Goal: Task Accomplishment & Management: Use online tool/utility

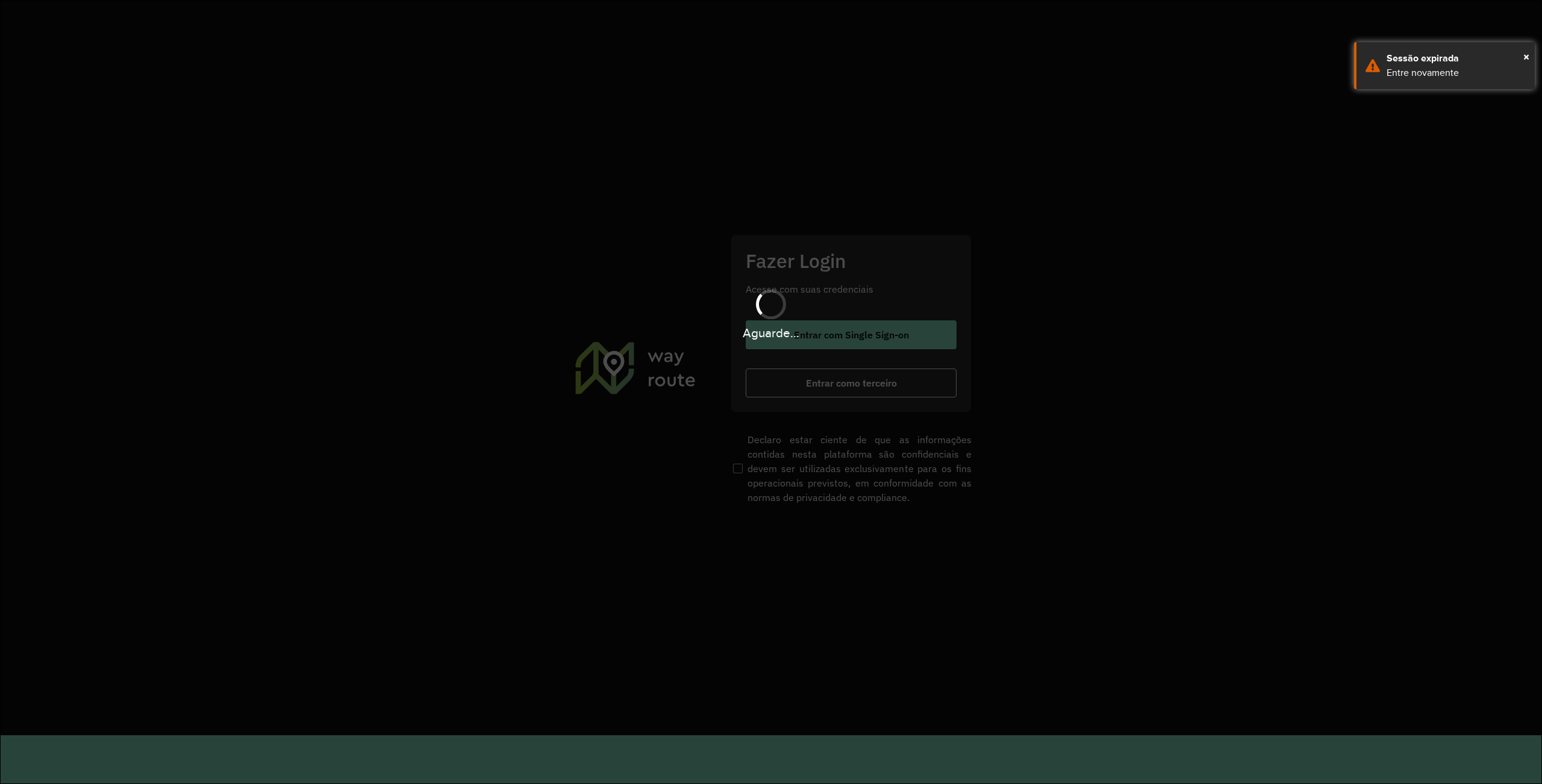
click at [863, 379] on hb-app "Aguarde... Pop-up bloqueado! Seu navegador bloqueou automáticamente a abertura …" at bounding box center [771, 392] width 1542 height 784
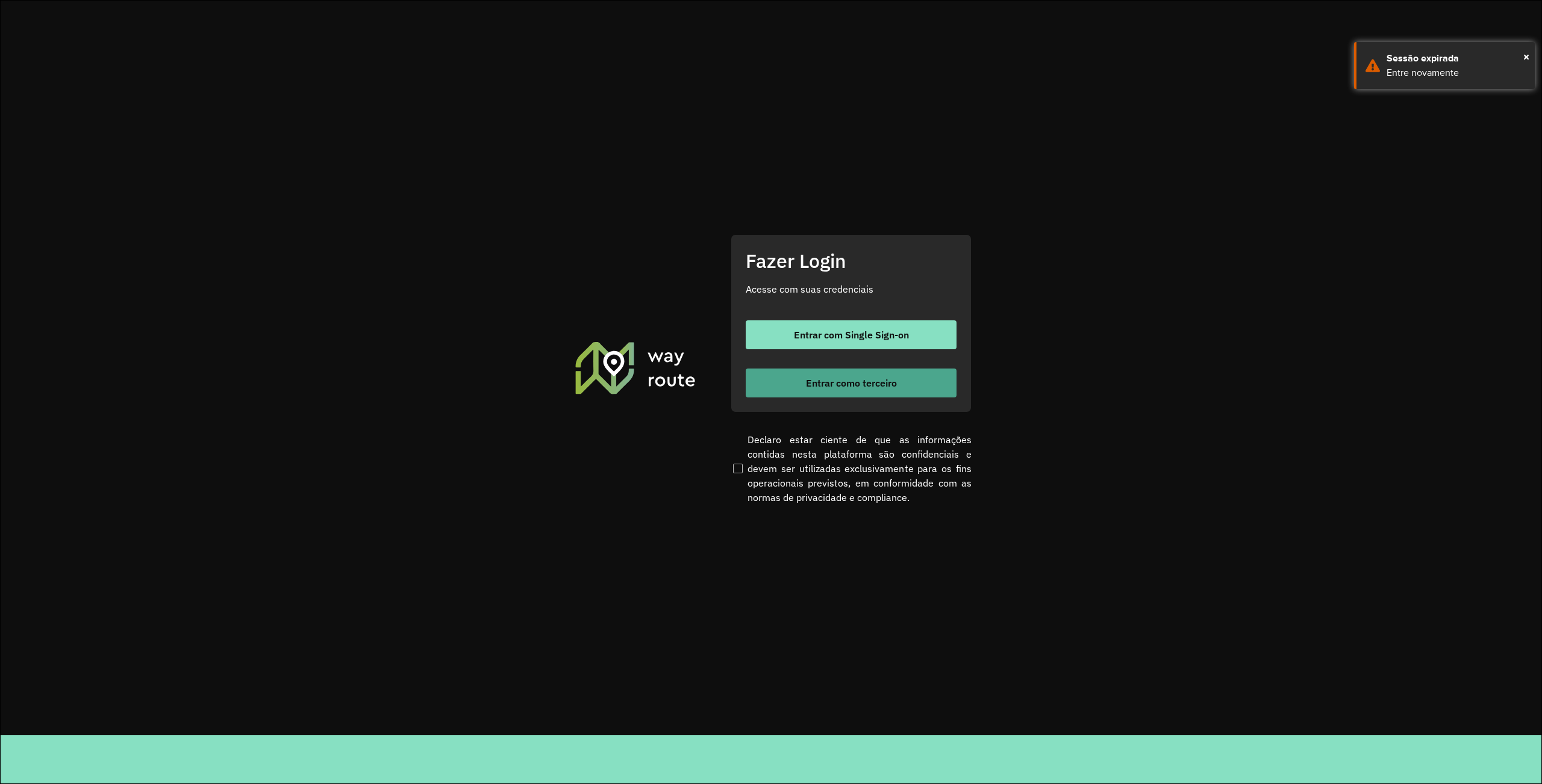
click at [864, 379] on span "Entrar como terceiro" at bounding box center [851, 383] width 91 height 10
click at [876, 373] on button "Entrar como terceiro" at bounding box center [851, 383] width 211 height 29
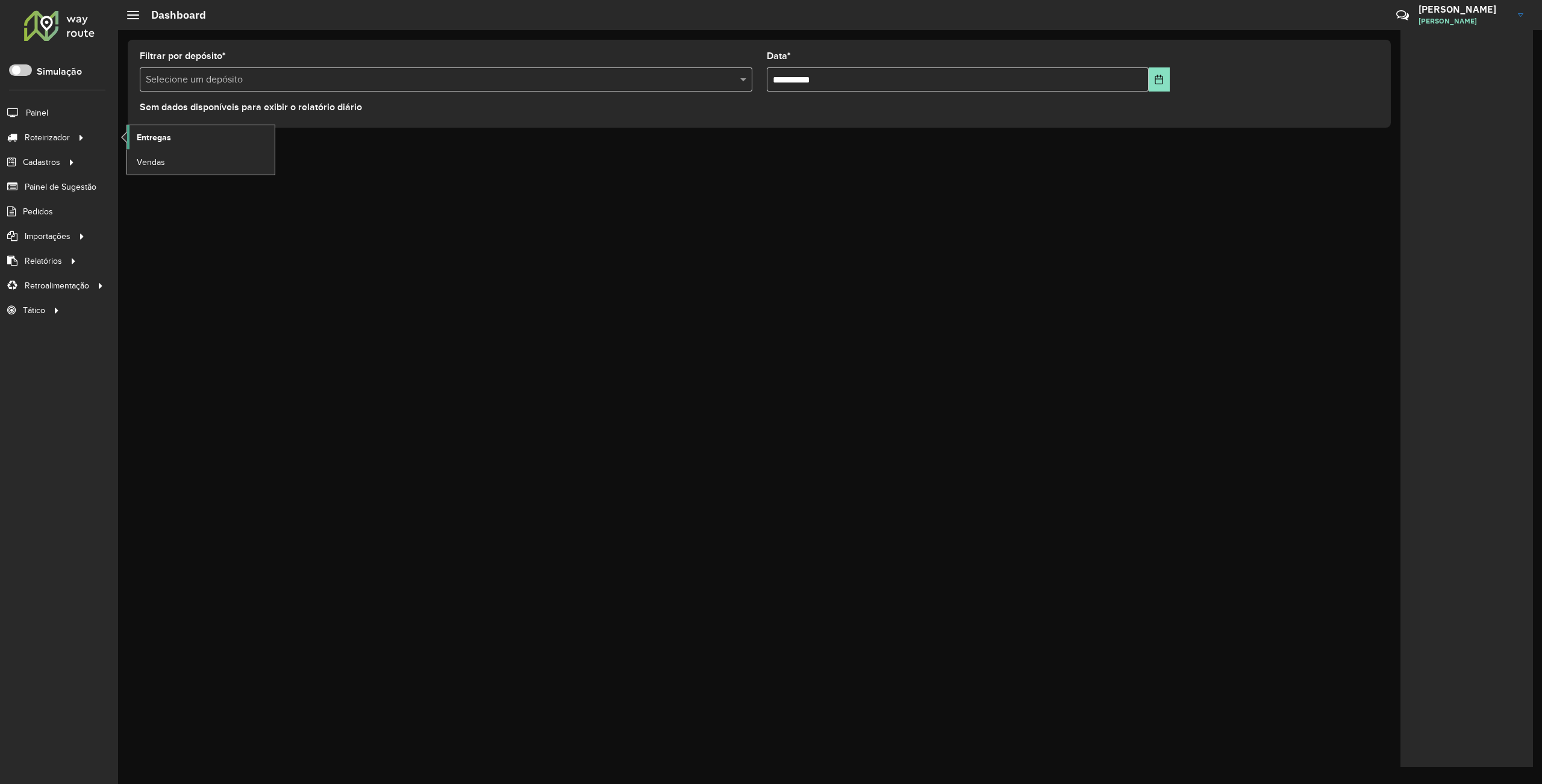
click at [152, 144] on span "Entregas" at bounding box center [153, 137] width 35 height 13
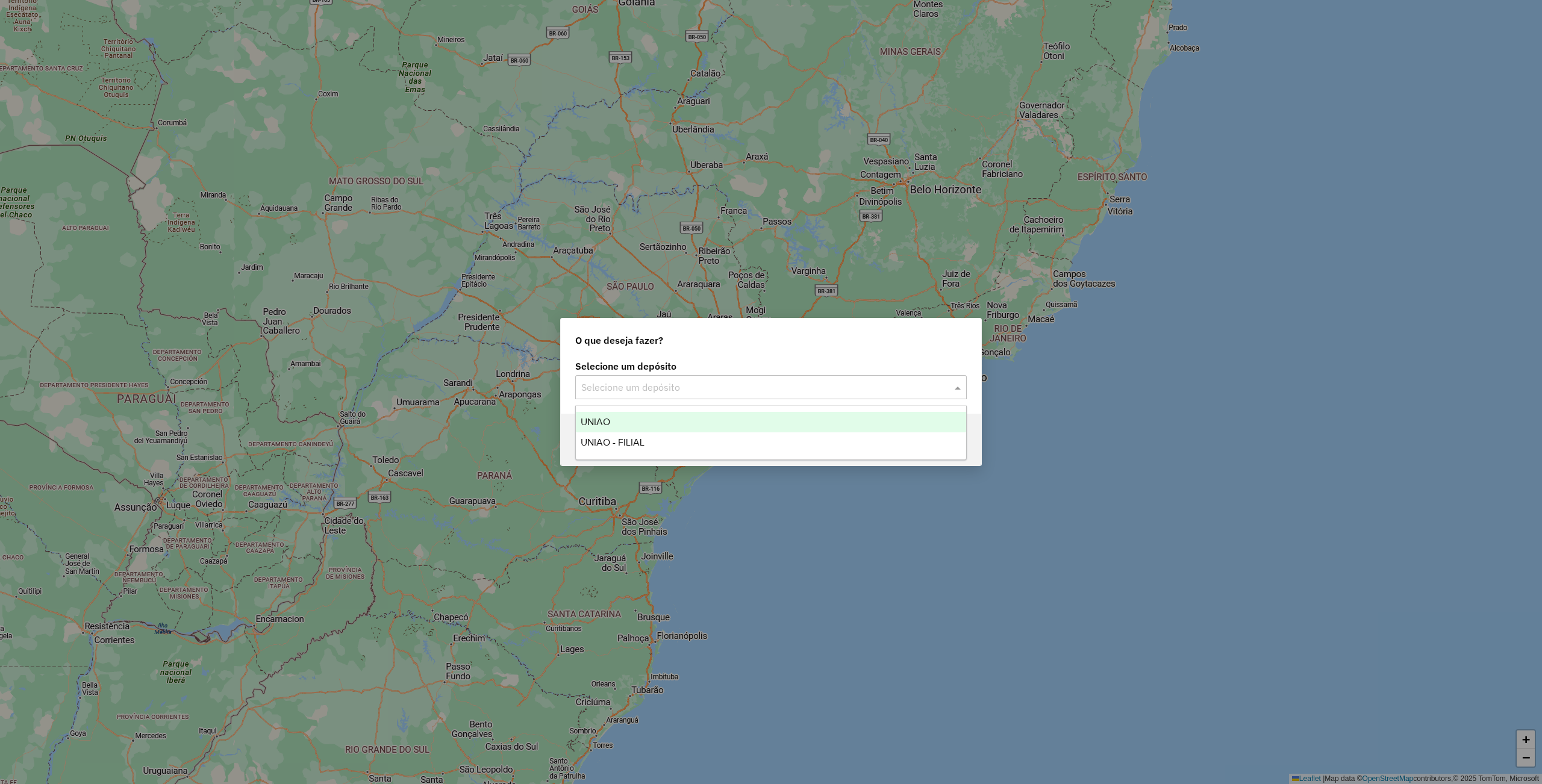
click at [878, 383] on input "text" at bounding box center [759, 388] width 356 height 15
click at [653, 429] on div "UNIAO" at bounding box center [770, 422] width 389 height 20
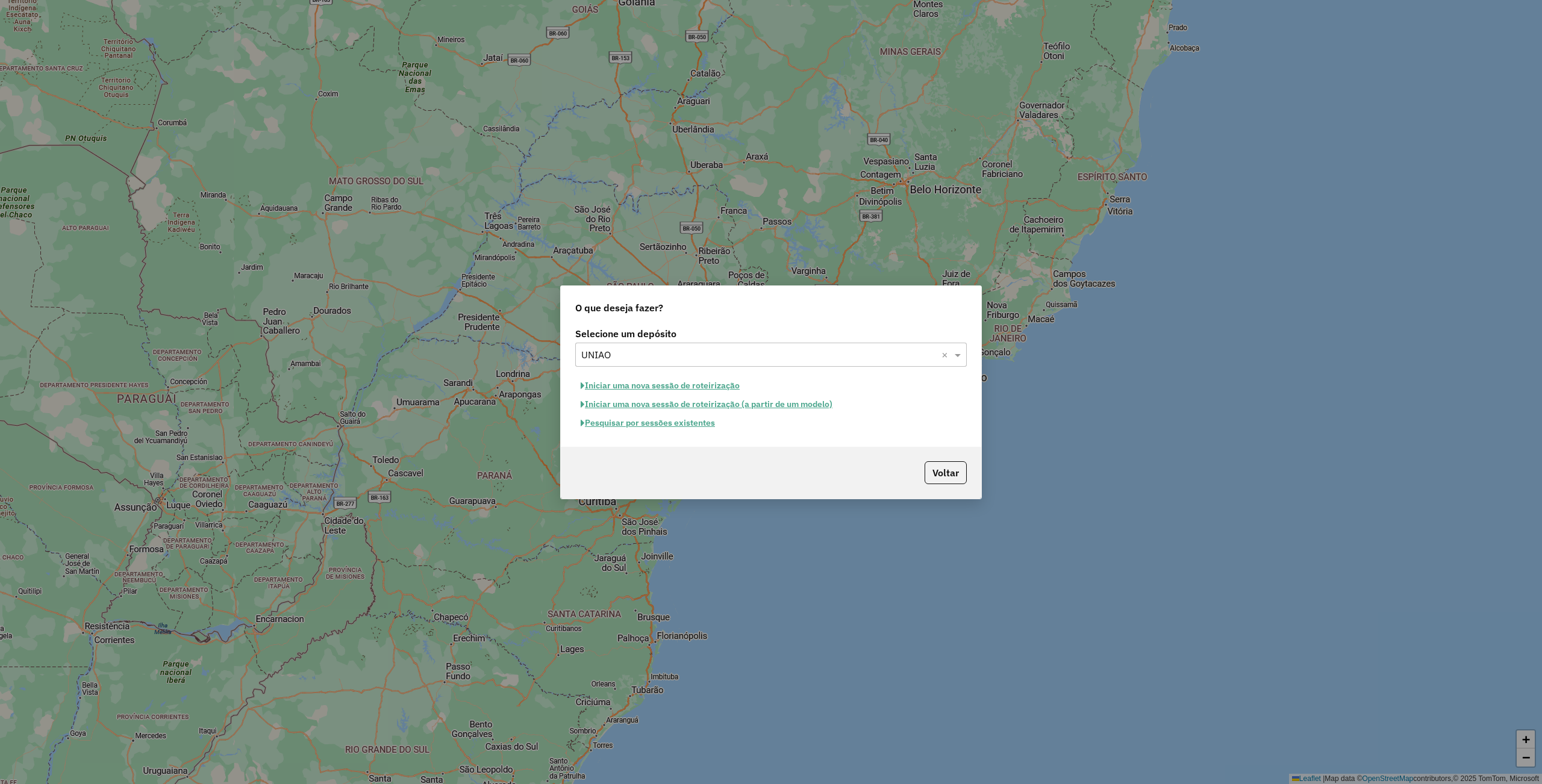
click at [653, 422] on button "Pesquisar por sessões existentes" at bounding box center [648, 423] width 145 height 19
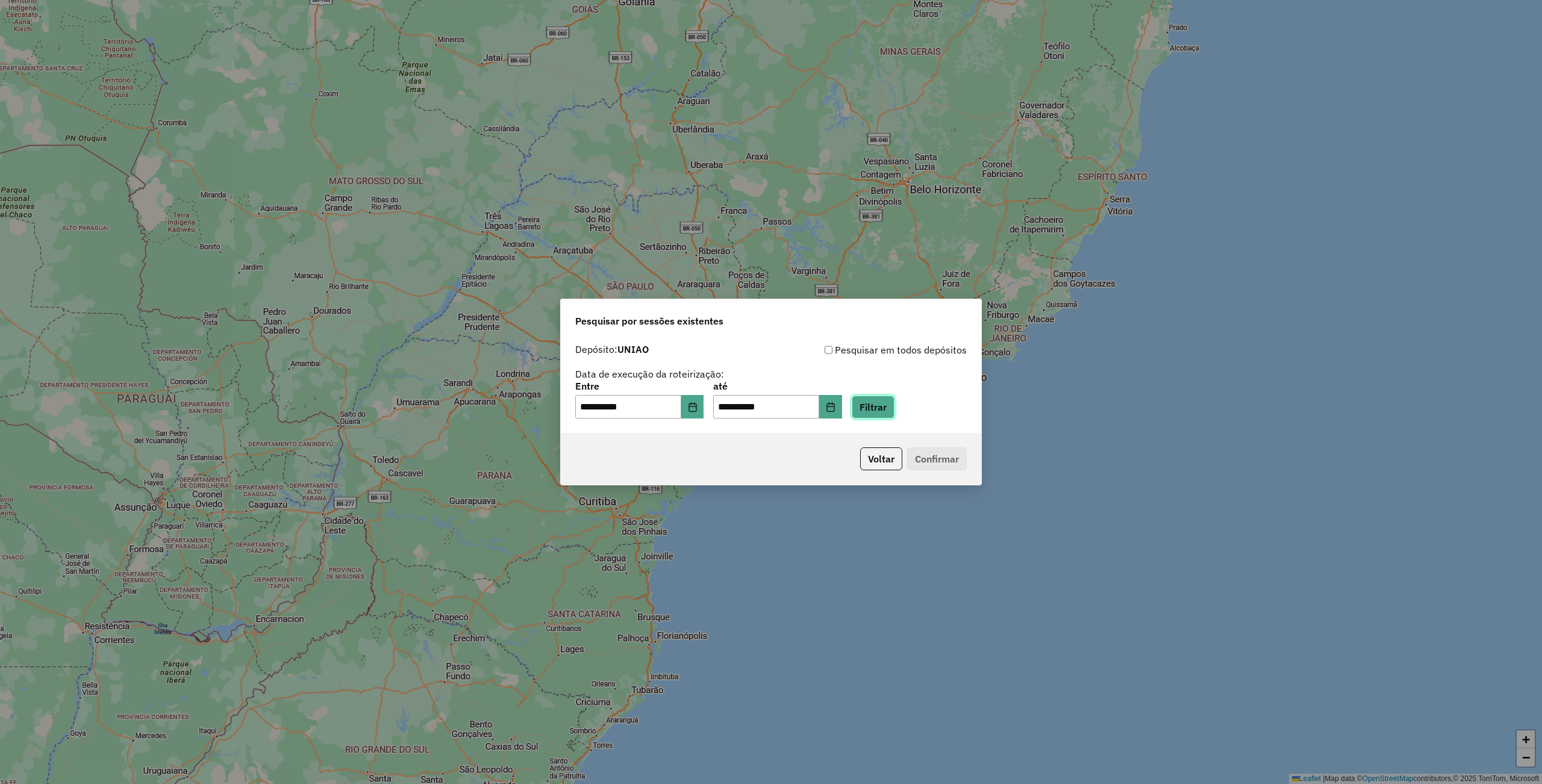
click at [894, 408] on button "Filtrar" at bounding box center [873, 407] width 43 height 23
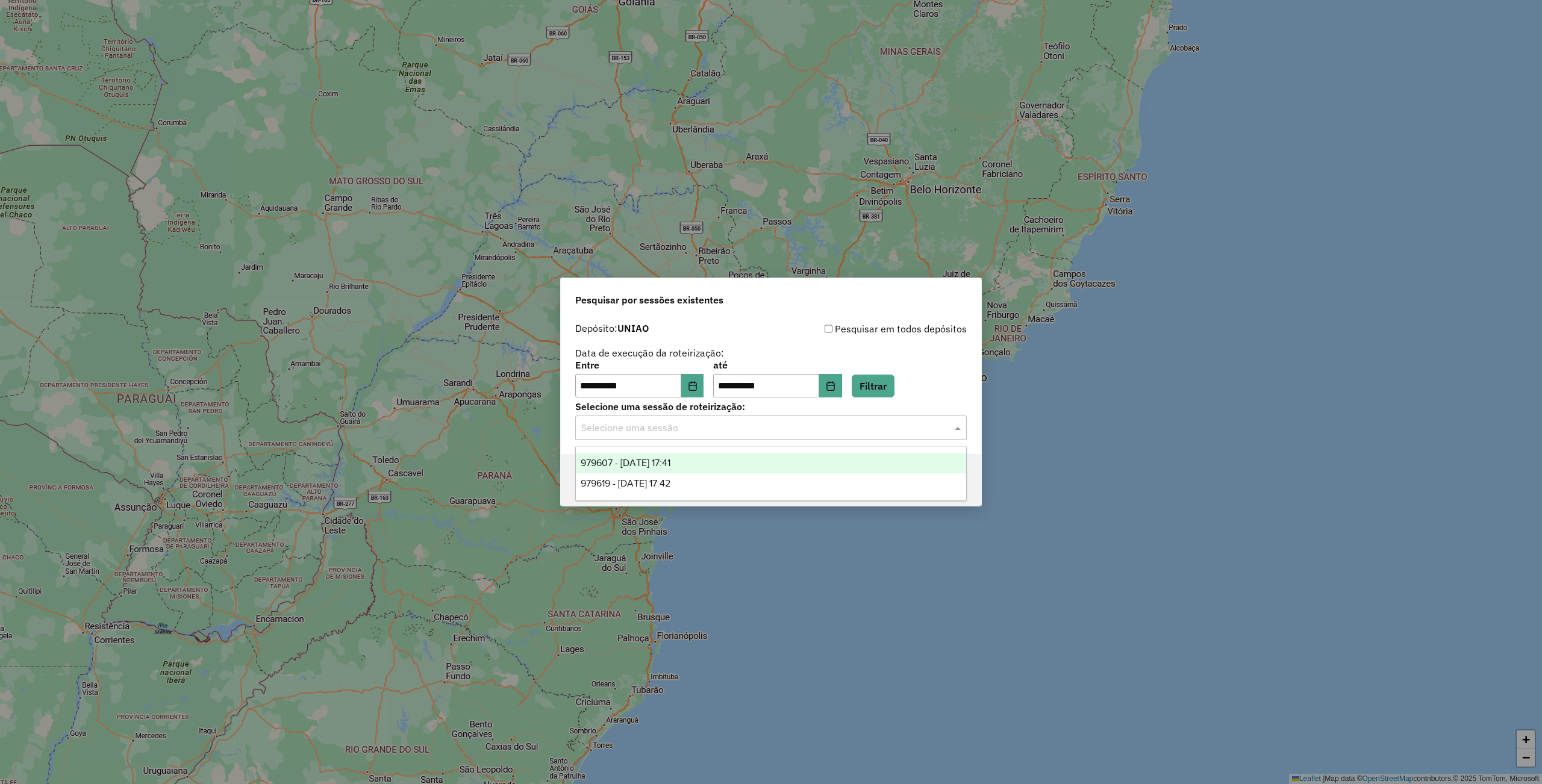
click at [952, 427] on span at bounding box center [959, 427] width 15 height 15
click at [715, 472] on div "979607 - 15/08/2025 17:41" at bounding box center [770, 462] width 389 height 20
click at [742, 419] on div "Selecione uma sessão × 979607 - 15/08/2025 17:41 ×" at bounding box center [771, 427] width 391 height 24
click at [698, 479] on div "979619 - 15/08/2025 17:42" at bounding box center [770, 483] width 389 height 20
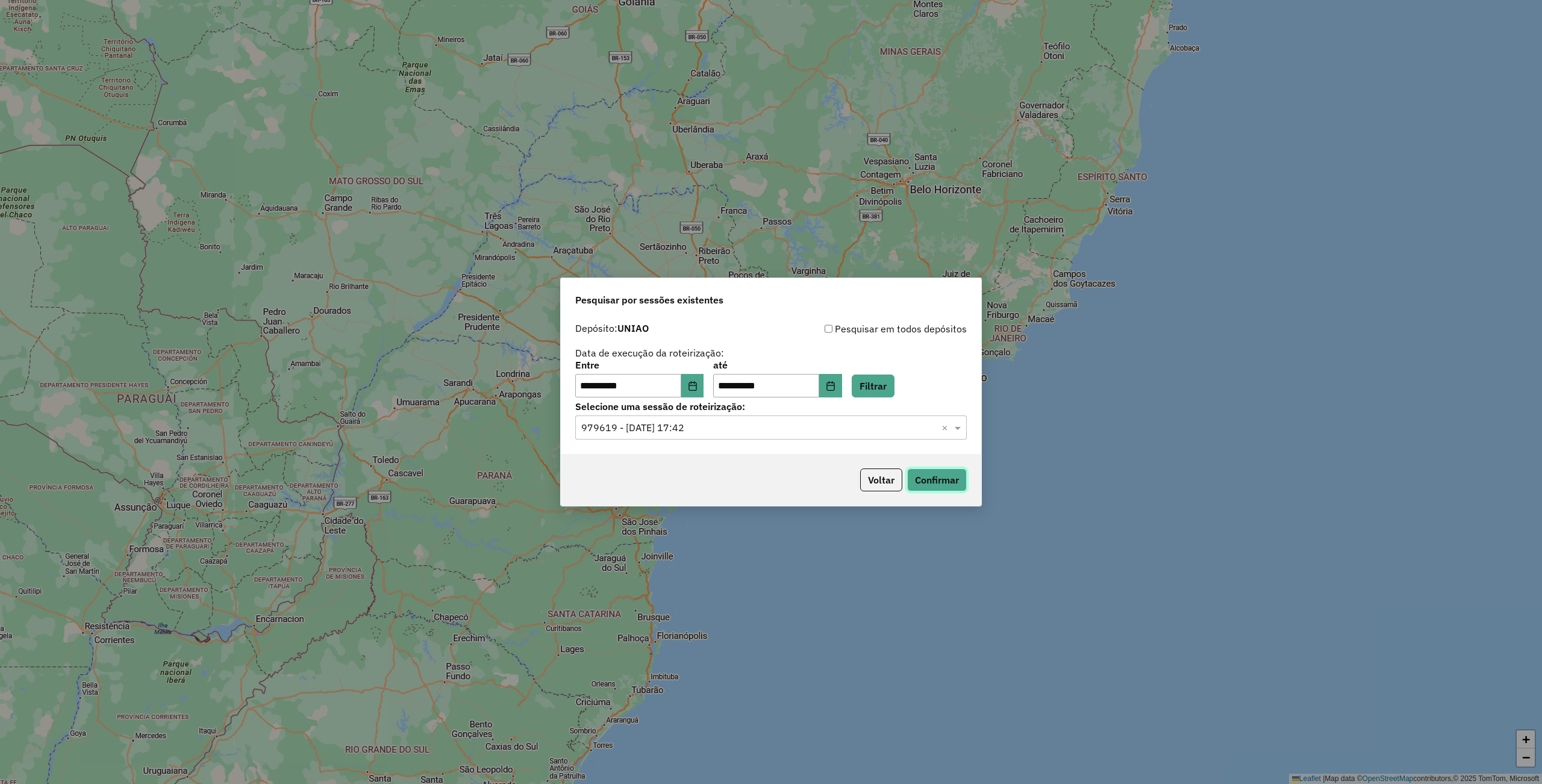
click at [948, 490] on button "Confirmar" at bounding box center [936, 480] width 60 height 23
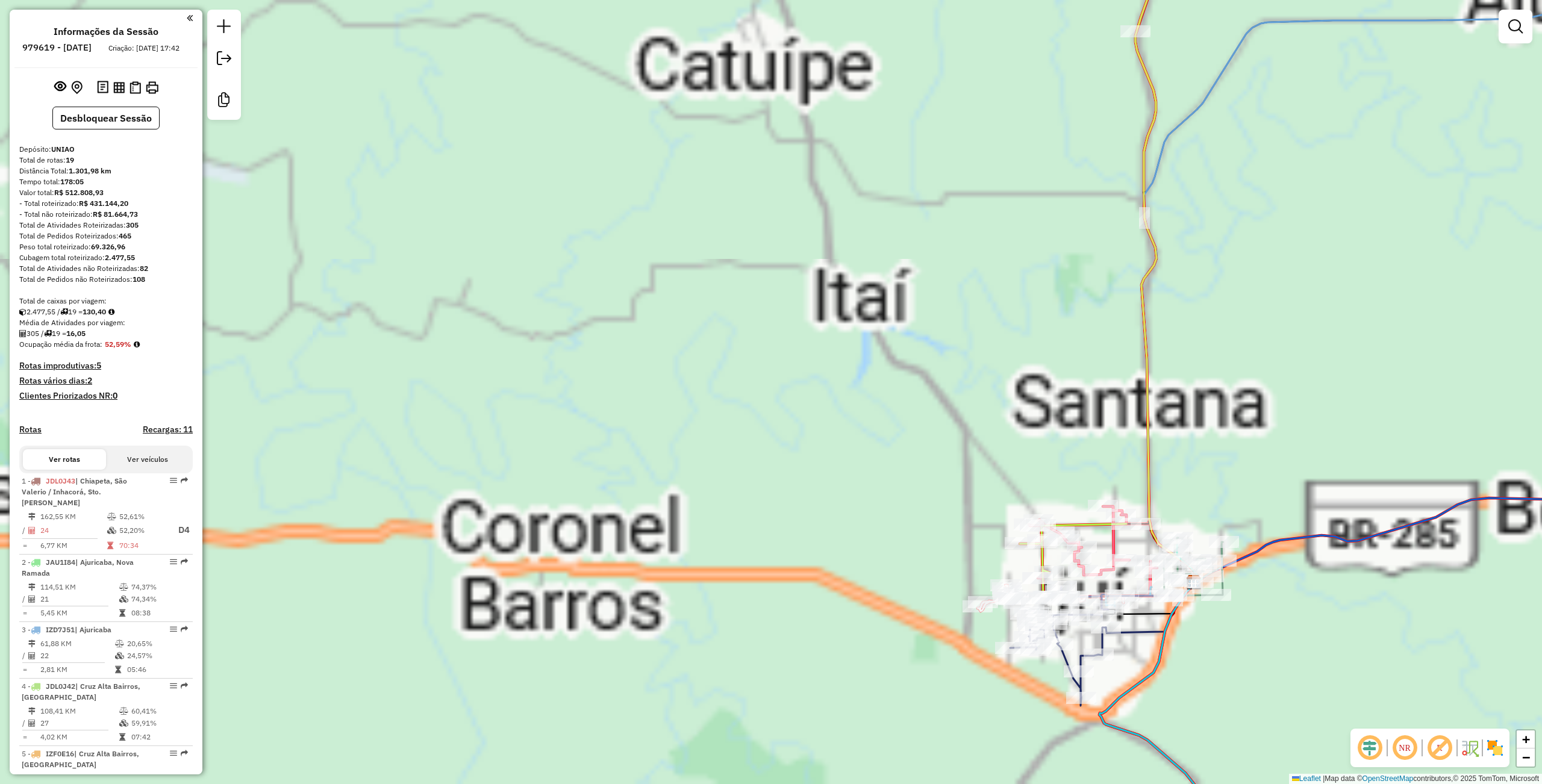
drag, startPoint x: 774, startPoint y: 406, endPoint x: 773, endPoint y: 315, distance: 91.0
click at [773, 316] on div "Janela de atendimento Grade de atendimento Capacidade Transportadoras Veículos …" at bounding box center [771, 392] width 1542 height 784
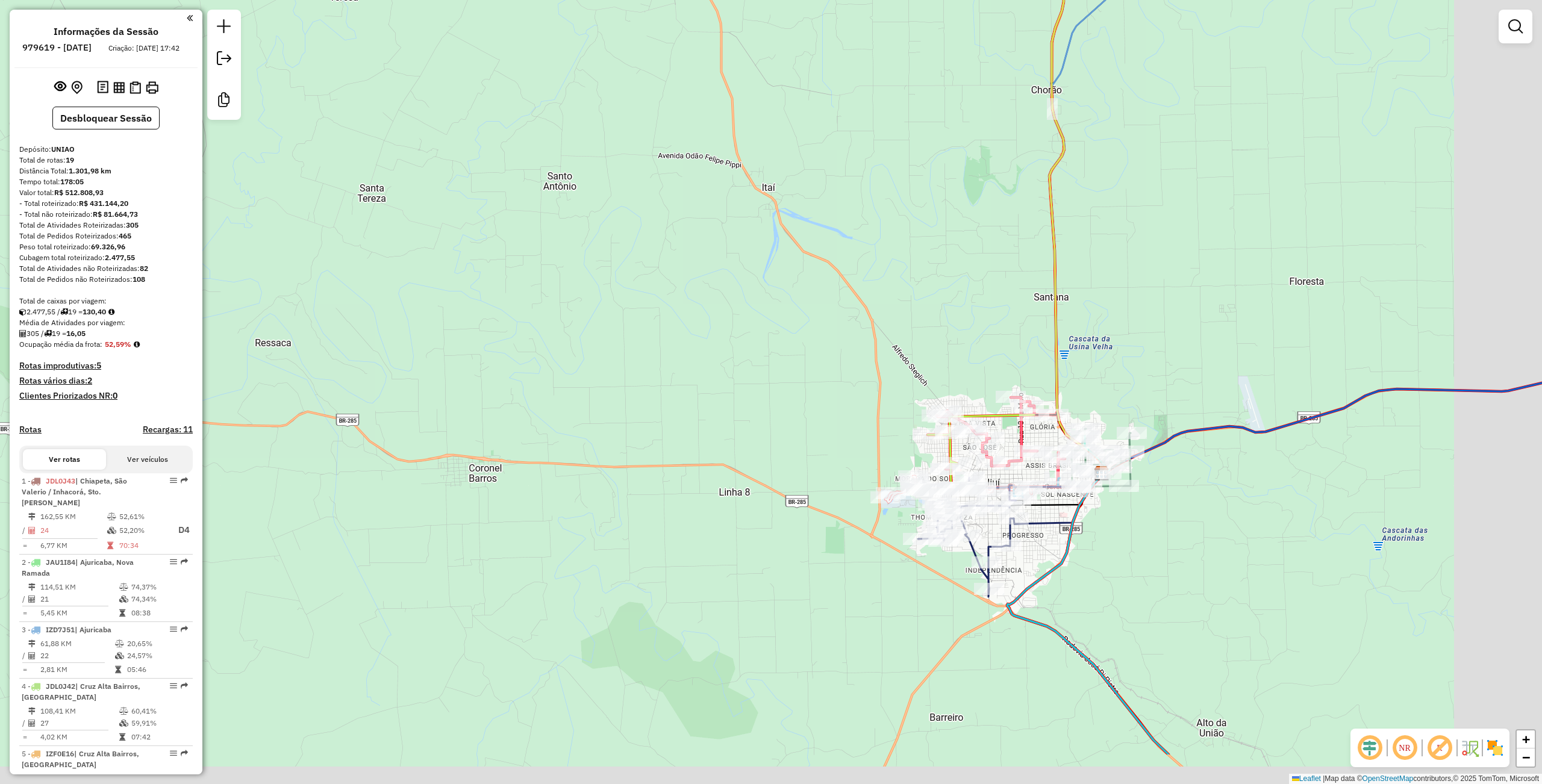
drag, startPoint x: 1119, startPoint y: 507, endPoint x: 944, endPoint y: 381, distance: 215.6
click at [949, 398] on icon at bounding box center [1001, 443] width 128 height 92
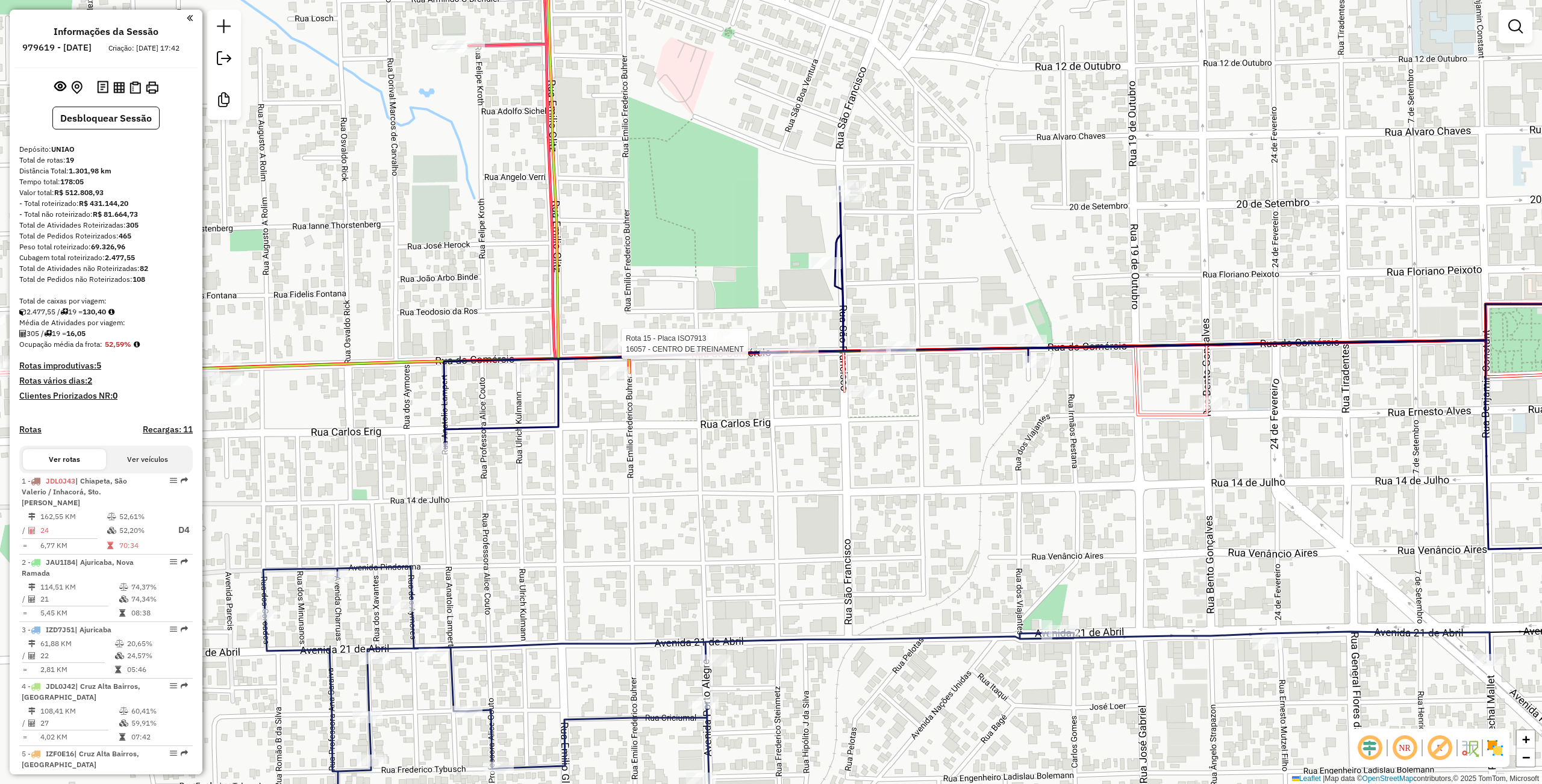
select select "**********"
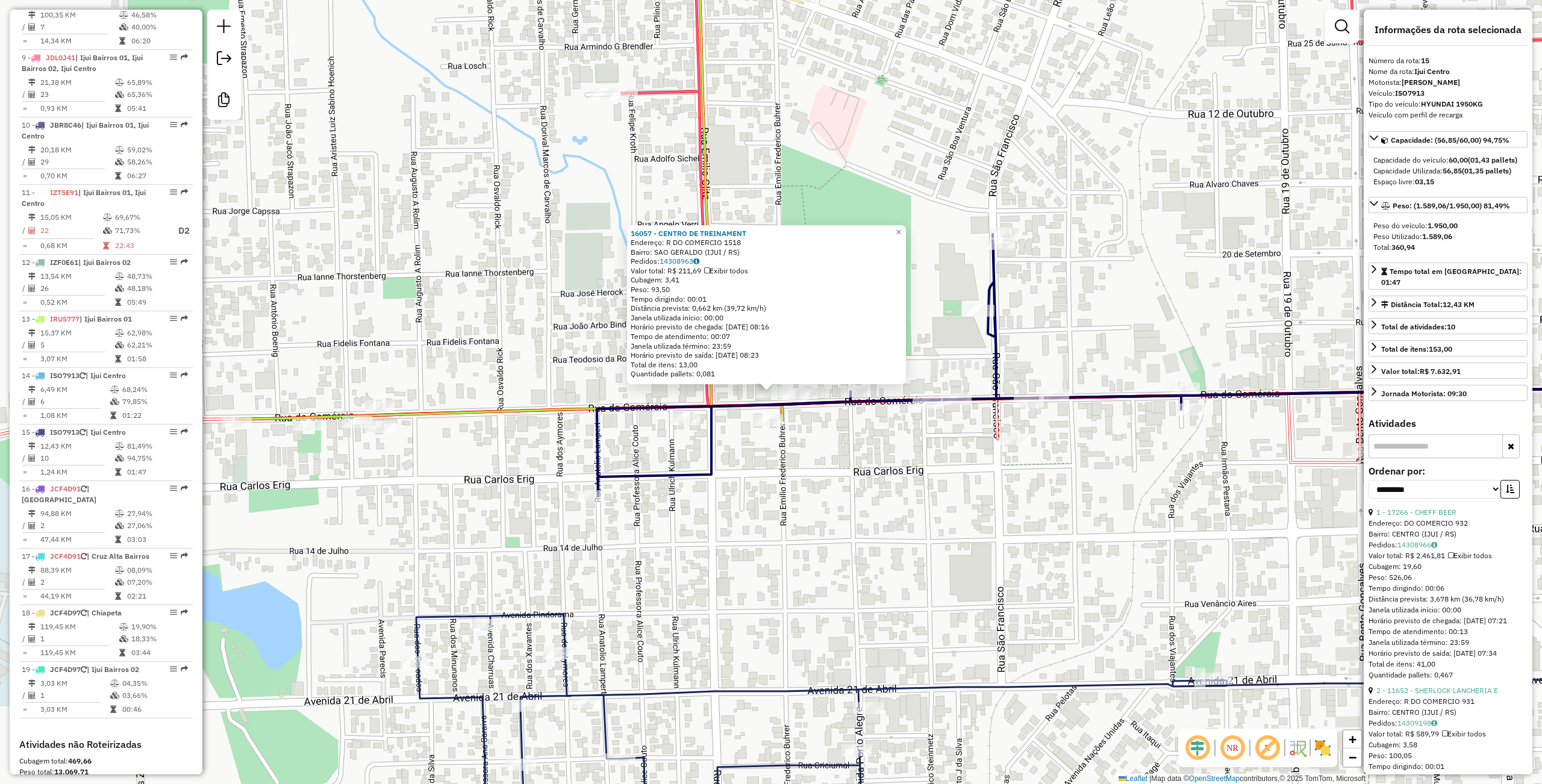
scroll to position [1101, 0]
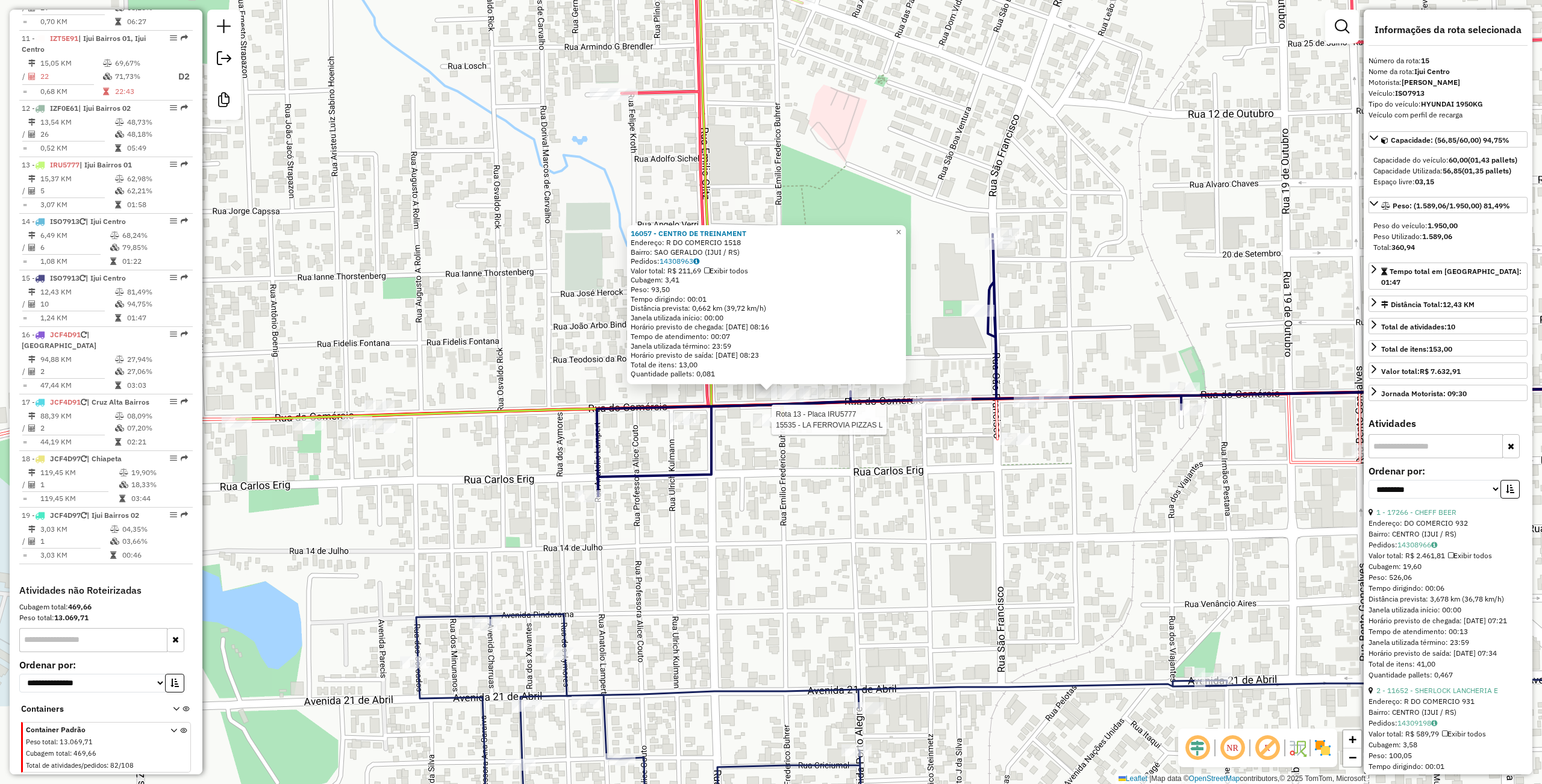
click at [763, 426] on div at bounding box center [767, 420] width 30 height 12
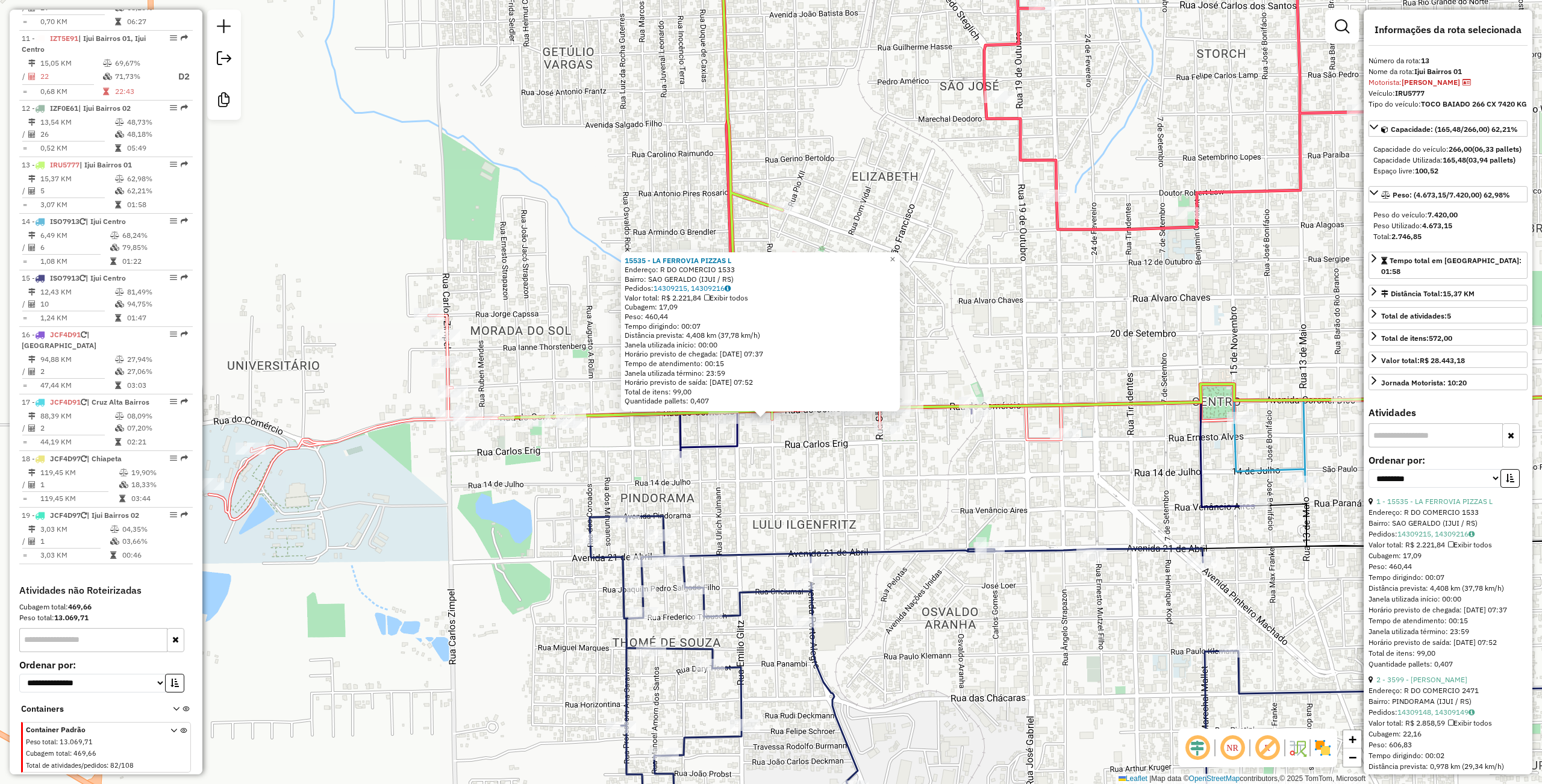
click at [924, 307] on div "15535 - LA FERROVIA PIZZAS L Endereço: R DO COMERCIO 1533 Bairro: SAO GERALDO (…" at bounding box center [771, 392] width 1542 height 784
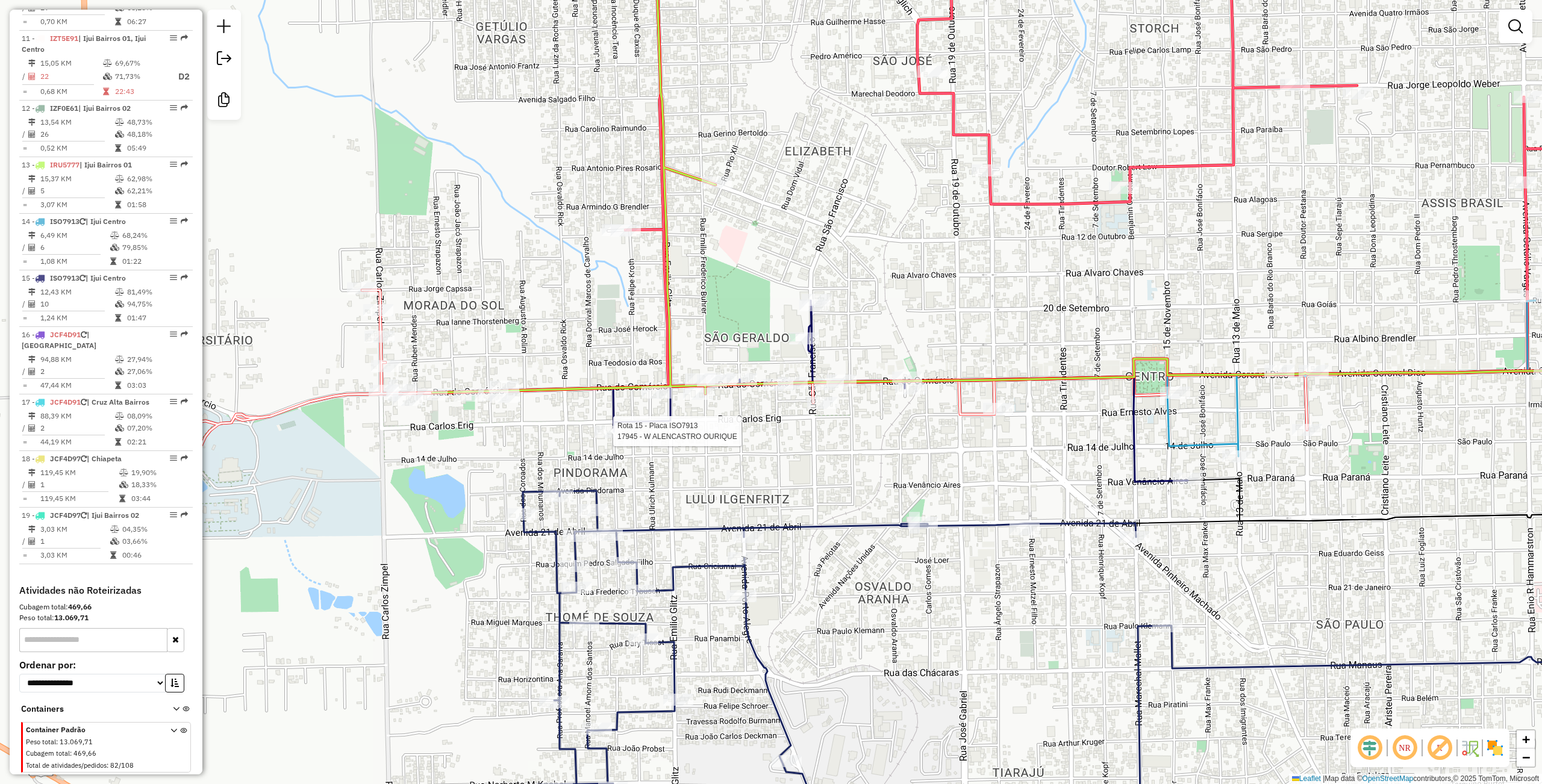
select select "**********"
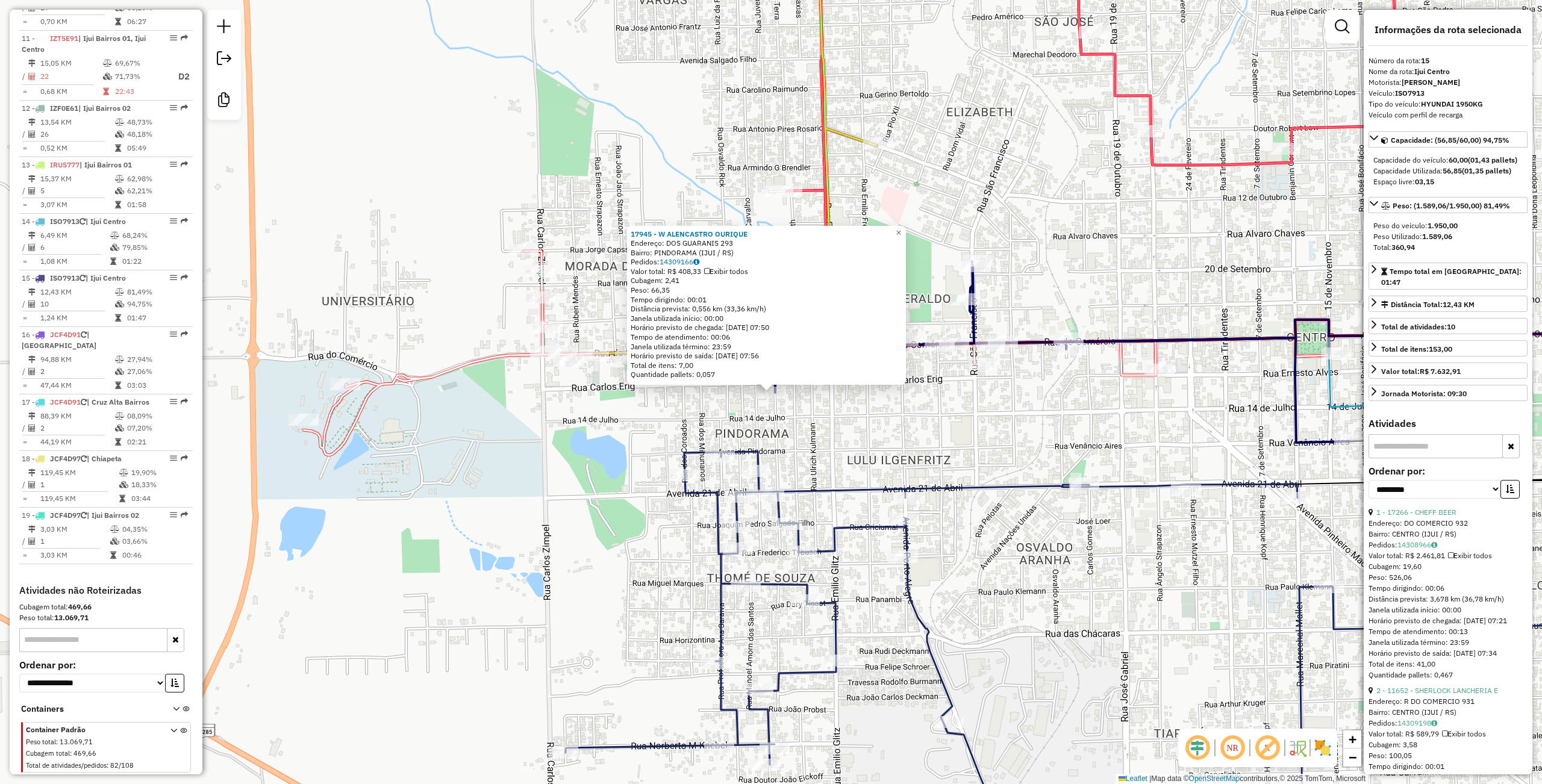
click at [870, 419] on div "17945 - W ALENCASTRO OURIQUE Endereço: DOS GUARANIS 293 Bairro: PINDORAMA (IJUI…" at bounding box center [771, 392] width 1542 height 784
